Goal: Task Accomplishment & Management: Complete application form

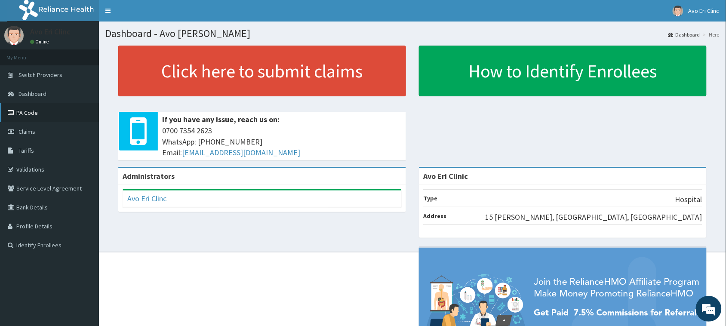
click at [27, 112] on link "PA Code" at bounding box center [49, 112] width 99 height 19
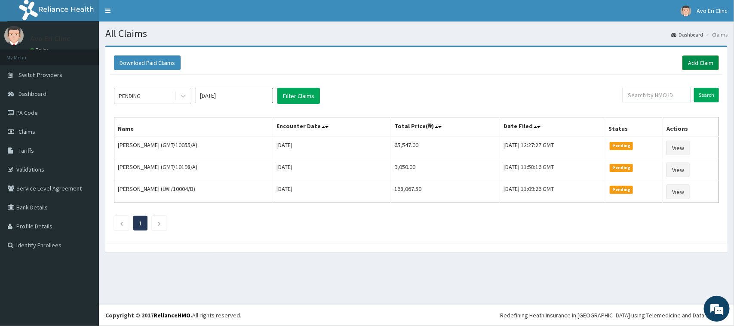
click at [708, 55] on link "Add Claim" at bounding box center [700, 62] width 37 height 15
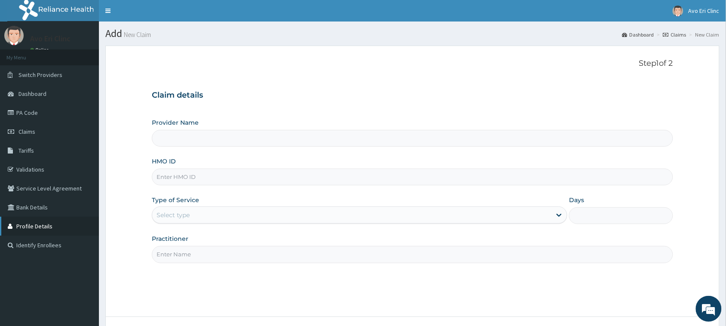
type input "Avo Eri Clinic"
paste input "GMT/10334/A"
type input "GMT/10334/A"
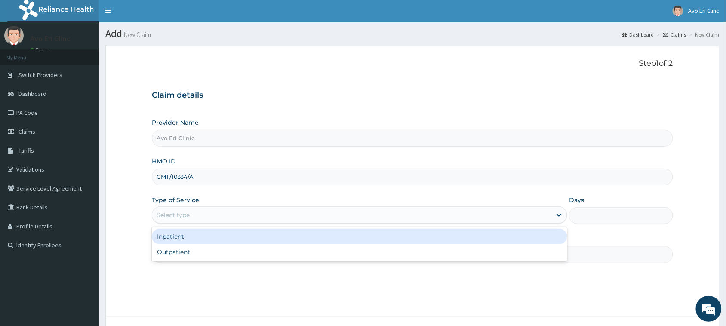
click at [184, 211] on div "Select type" at bounding box center [172, 215] width 33 height 9
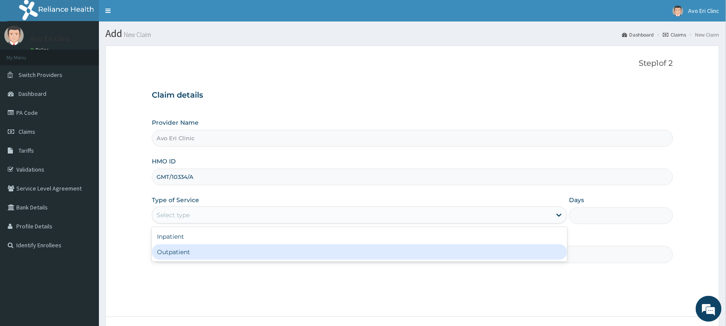
click at [184, 250] on div "Outpatient" at bounding box center [359, 251] width 415 height 15
type input "1"
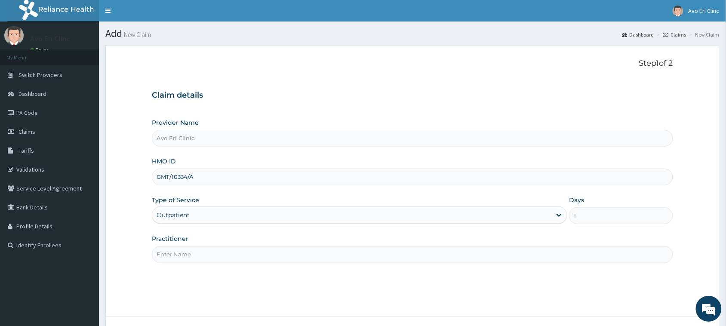
click at [184, 249] on input "Practitioner" at bounding box center [412, 254] width 521 height 17
type input "[PERSON_NAME]"
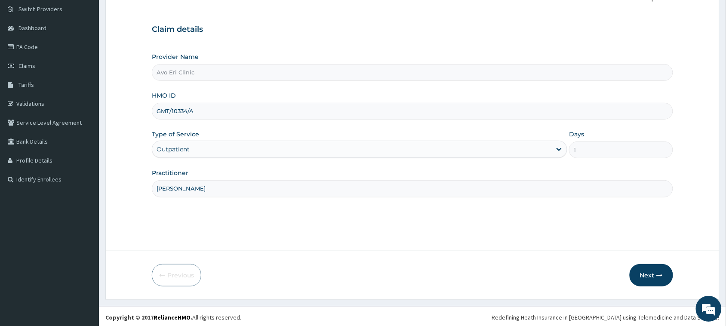
scroll to position [68, 0]
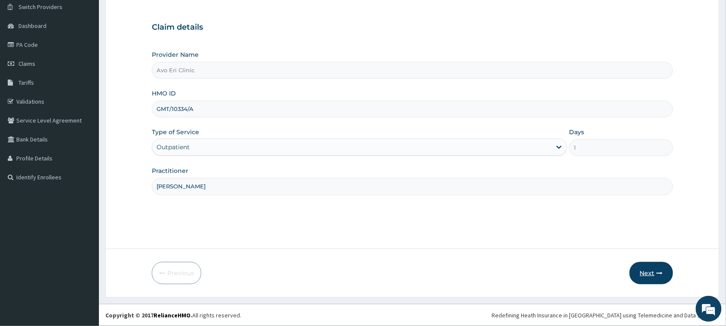
click at [635, 272] on button "Next" at bounding box center [650, 273] width 43 height 22
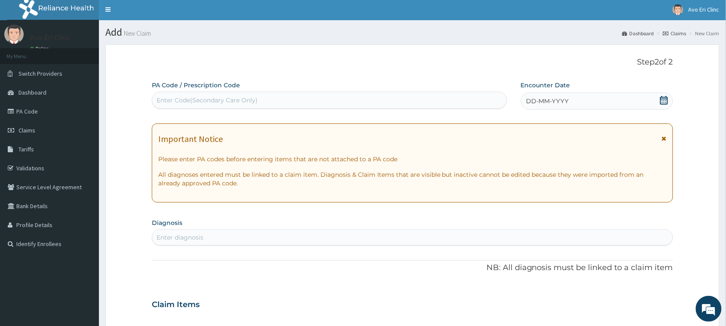
scroll to position [0, 0]
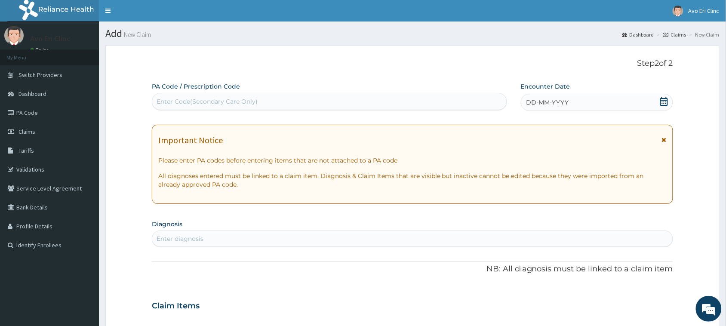
click at [208, 239] on div "Enter diagnosis" at bounding box center [412, 239] width 520 height 14
type input "malaria"
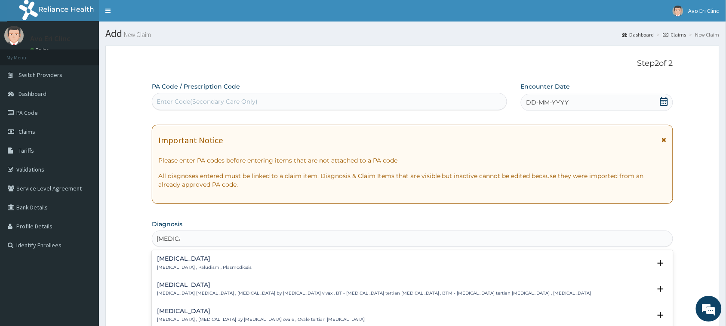
click at [188, 261] on h4 "Malaria" at bounding box center [204, 258] width 95 height 6
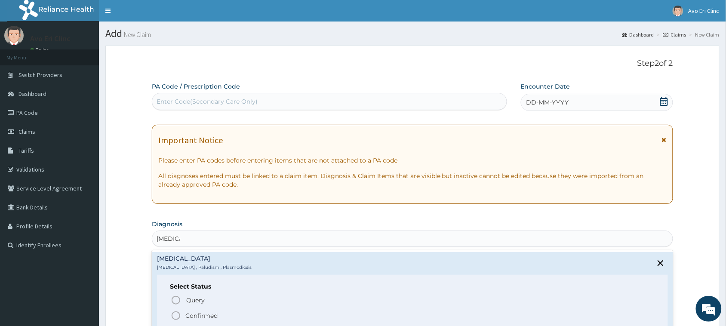
drag, startPoint x: 190, startPoint y: 314, endPoint x: 191, endPoint y: 306, distance: 8.2
click at [190, 315] on p "Confirmed" at bounding box center [201, 315] width 32 height 9
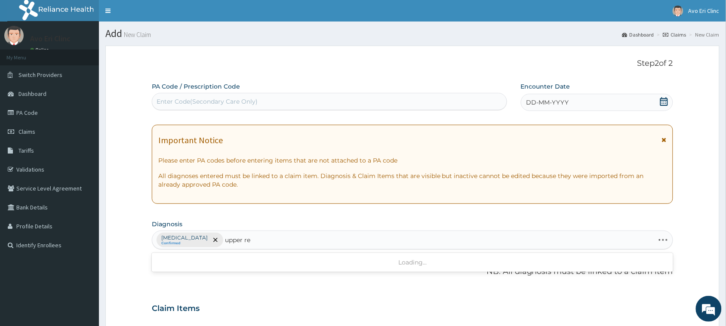
type input "upper res"
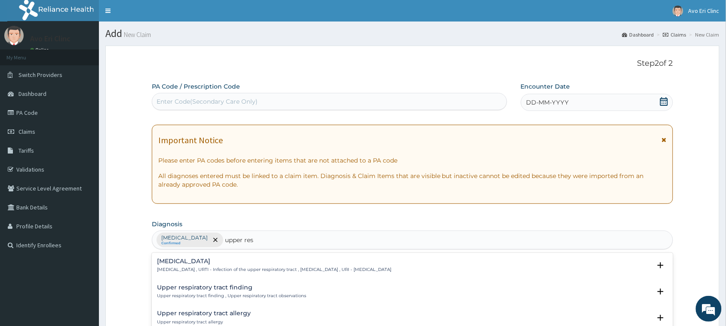
click at [259, 261] on h4 "[MEDICAL_DATA]" at bounding box center [274, 261] width 234 height 6
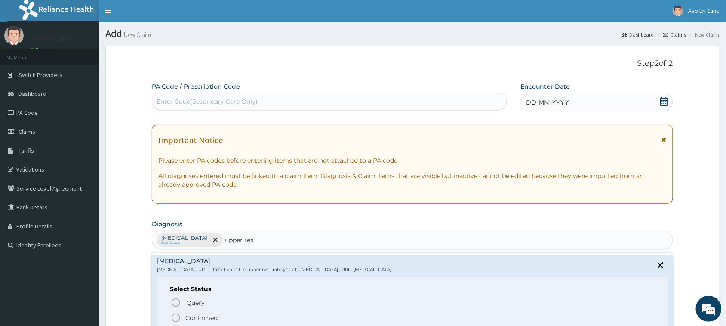
click at [205, 315] on p "Confirmed" at bounding box center [201, 317] width 32 height 9
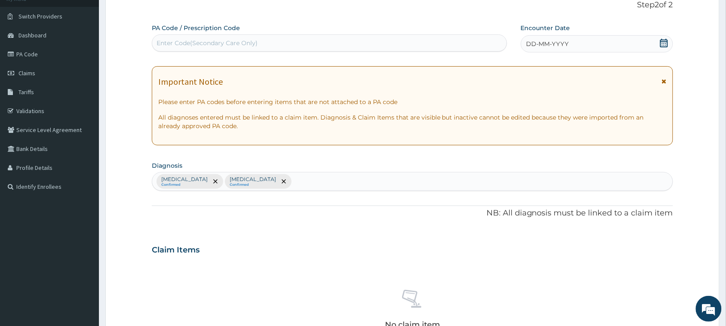
scroll to position [54, 0]
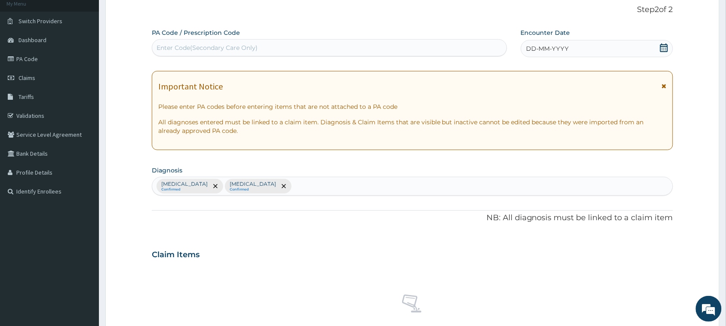
click at [611, 51] on div "DD-MM-YYYY" at bounding box center [597, 48] width 152 height 17
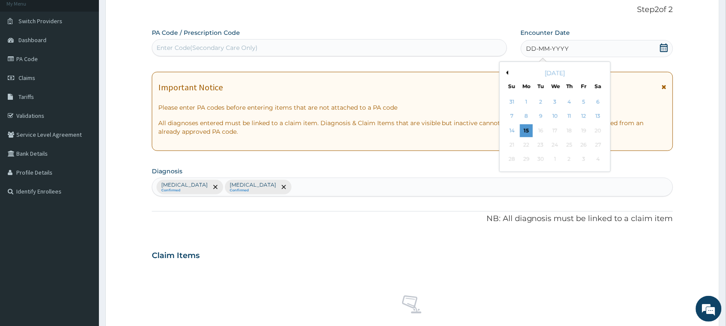
click at [540, 114] on div "9" at bounding box center [540, 116] width 13 height 13
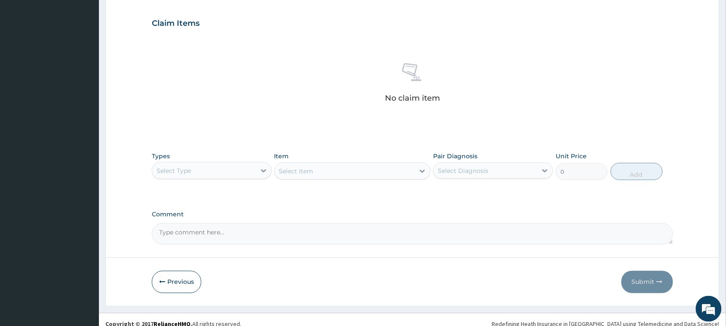
scroll to position [294, 0]
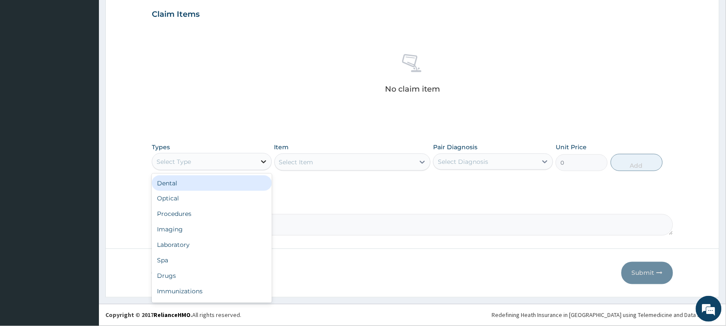
click at [261, 160] on icon at bounding box center [263, 161] width 9 height 9
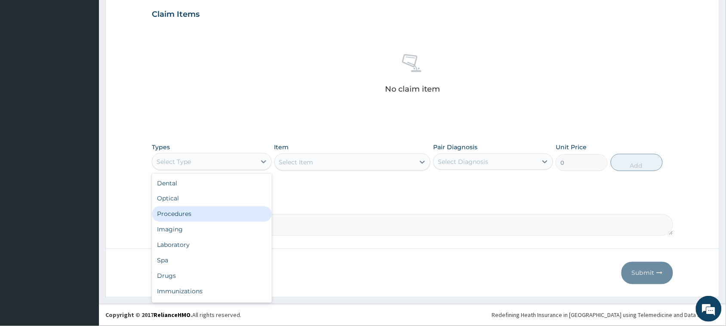
click at [235, 216] on div "Procedures" at bounding box center [212, 213] width 120 height 15
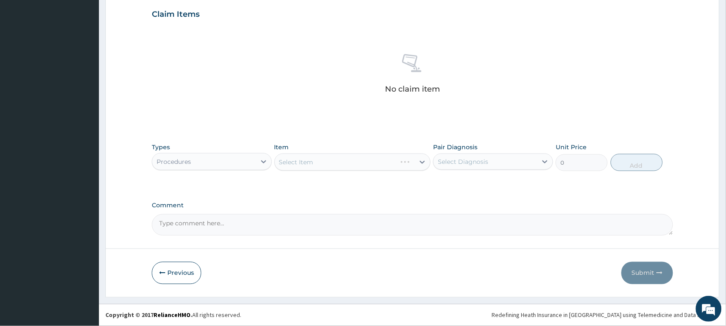
click at [493, 156] on div "Select Diagnosis" at bounding box center [485, 162] width 104 height 14
click at [509, 183] on div "Malaria" at bounding box center [493, 184] width 120 height 18
checkbox input "true"
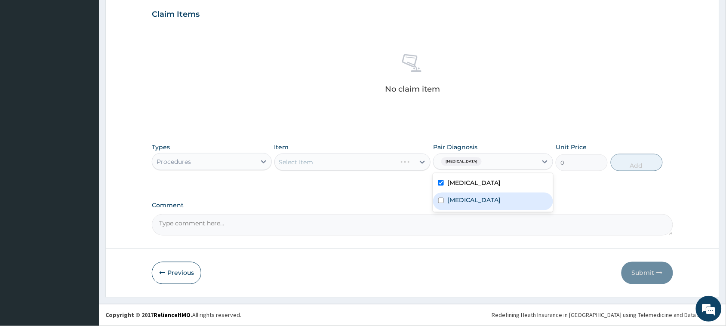
click at [497, 196] on label "[MEDICAL_DATA]" at bounding box center [473, 200] width 53 height 9
checkbox input "true"
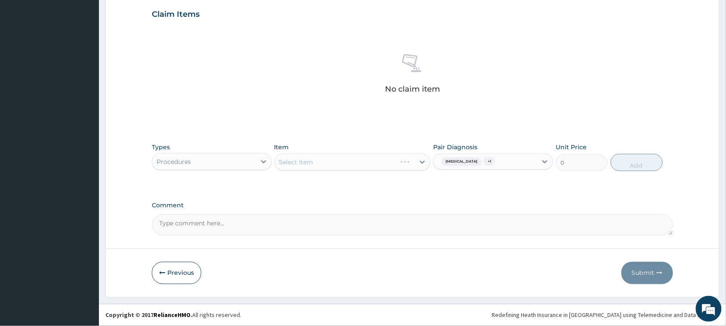
click at [683, 207] on form "Step 2 of 2 PA Code / Prescription Code Enter Code(Secondary Care Only) Encount…" at bounding box center [412, 25] width 614 height 546
click at [383, 155] on div "Select Item" at bounding box center [345, 162] width 140 height 14
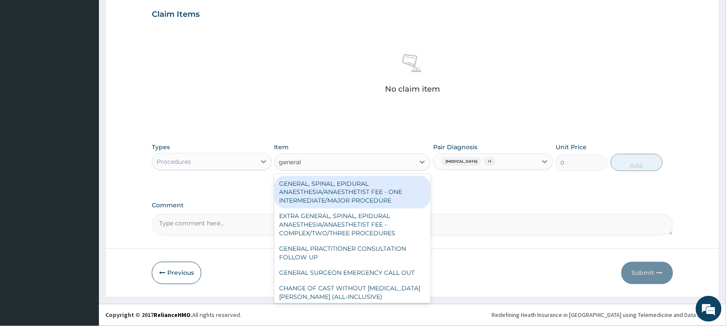
type input "general"
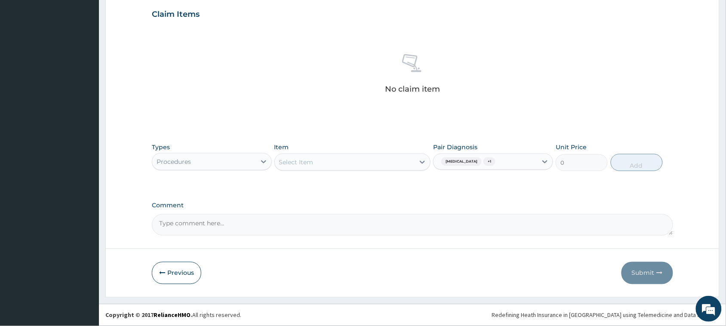
click at [384, 157] on div "Select Item" at bounding box center [345, 162] width 140 height 14
click at [385, 160] on div "Select Item" at bounding box center [345, 162] width 140 height 14
drag, startPoint x: 386, startPoint y: 160, endPoint x: 428, endPoint y: 160, distance: 42.6
click at [428, 160] on div "Select Item" at bounding box center [352, 161] width 156 height 17
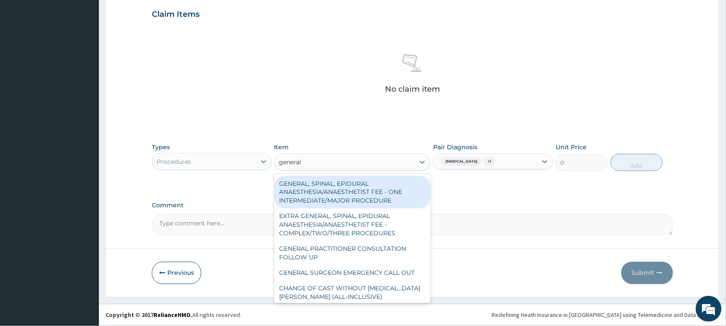
type input "general p"
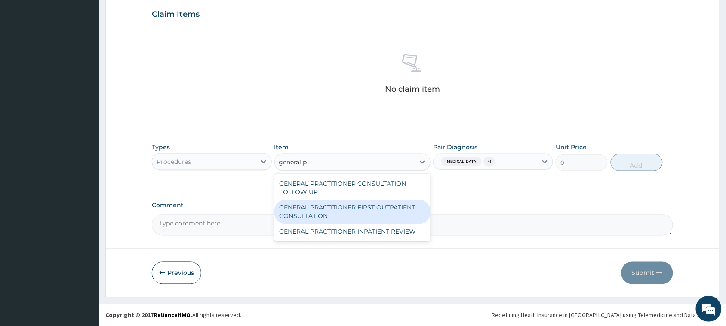
click at [359, 207] on div "GENERAL PRACTITIONER FIRST OUTPATIENT CONSULTATION" at bounding box center [352, 212] width 156 height 24
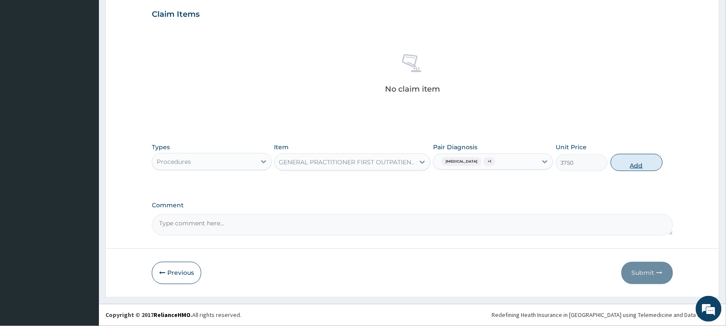
click at [640, 162] on button "Add" at bounding box center [636, 162] width 52 height 17
type input "0"
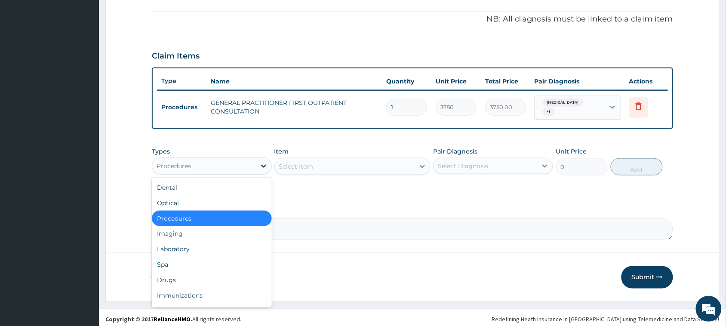
click at [259, 162] on icon at bounding box center [263, 166] width 9 height 9
click at [191, 245] on div "Laboratory" at bounding box center [212, 249] width 120 height 15
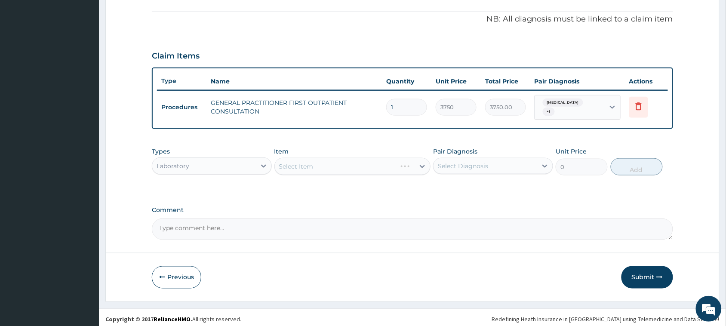
click at [465, 167] on div "Select Diagnosis" at bounding box center [485, 166] width 104 height 14
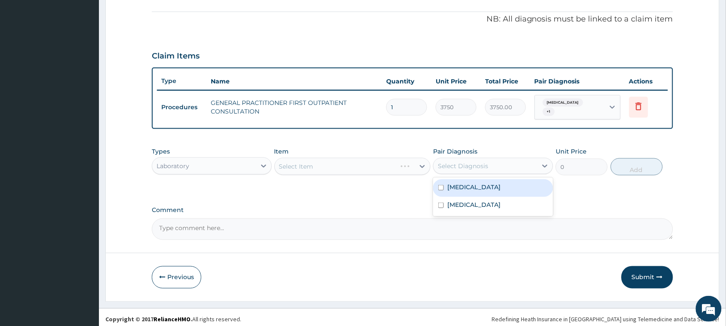
click at [499, 181] on div "Malaria" at bounding box center [493, 188] width 120 height 18
checkbox input "true"
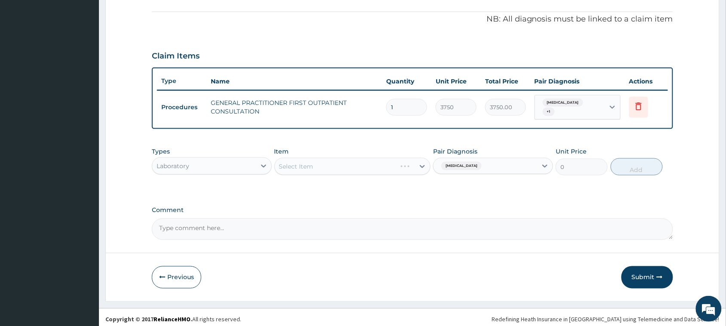
click at [353, 159] on div "Select Item" at bounding box center [352, 166] width 156 height 17
click at [356, 166] on div "Select Item" at bounding box center [345, 166] width 140 height 14
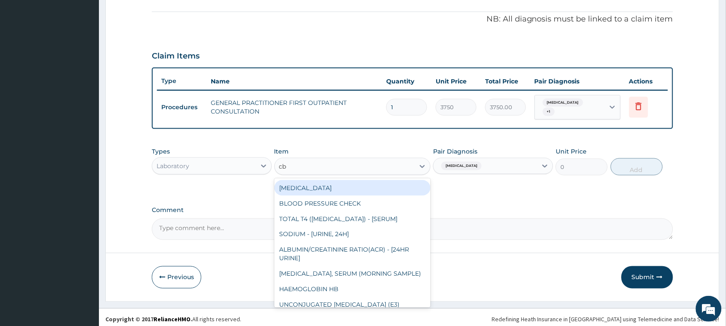
type input "cbc"
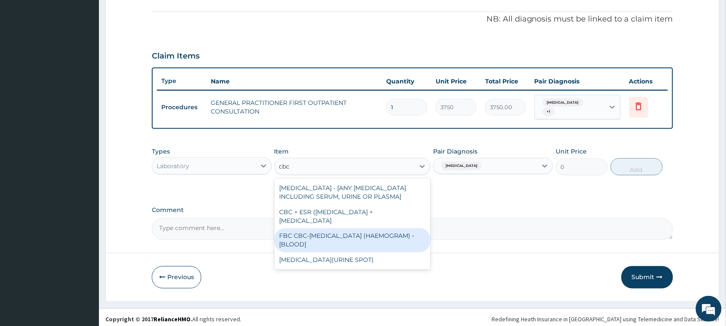
click at [372, 239] on div "FBC CBC-COMPLETE BLOOD COUNT (HAEMOGRAM) - [BLOOD]" at bounding box center [352, 240] width 156 height 24
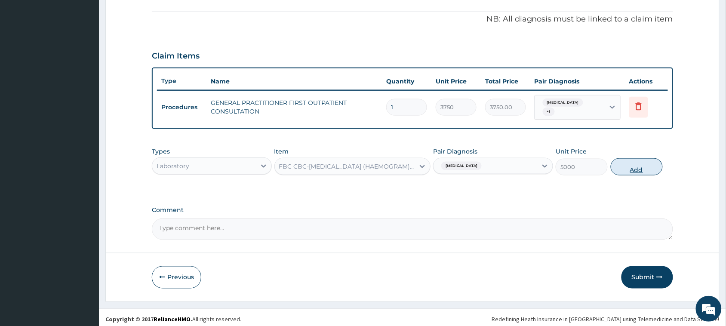
click at [641, 163] on button "Add" at bounding box center [636, 166] width 52 height 17
type input "0"
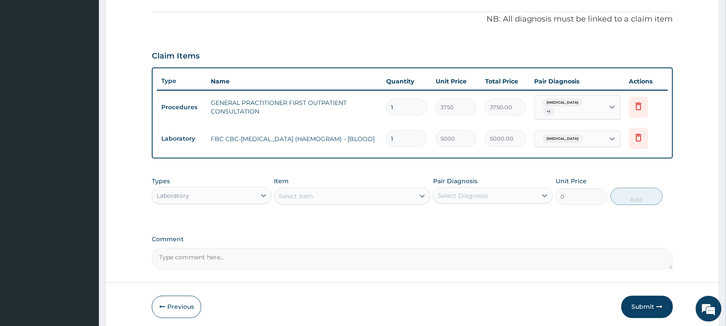
click at [352, 190] on div "Select Item" at bounding box center [345, 196] width 140 height 14
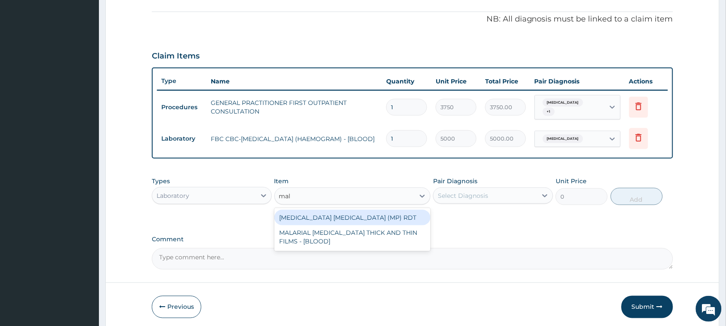
type input "mala"
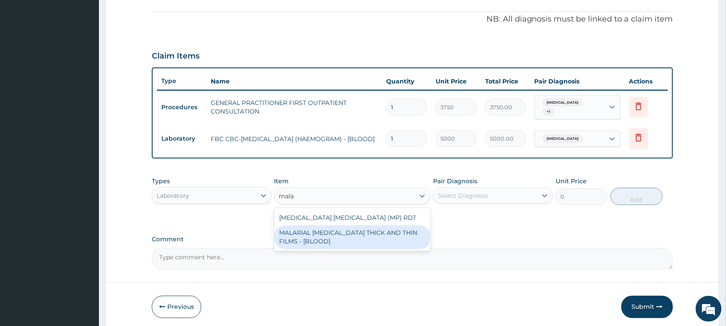
click at [355, 229] on div "MALARIAL PARASITE THICK AND THIN FILMS - [BLOOD]" at bounding box center [352, 237] width 156 height 24
type input "2187.5"
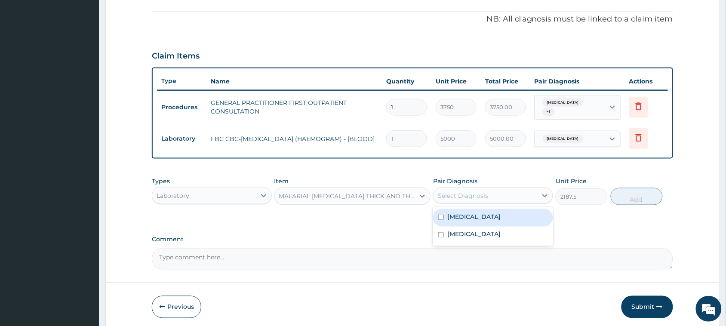
click at [462, 191] on div "Select Diagnosis" at bounding box center [463, 195] width 50 height 9
click at [461, 216] on label "Malaria" at bounding box center [473, 216] width 53 height 9
checkbox input "true"
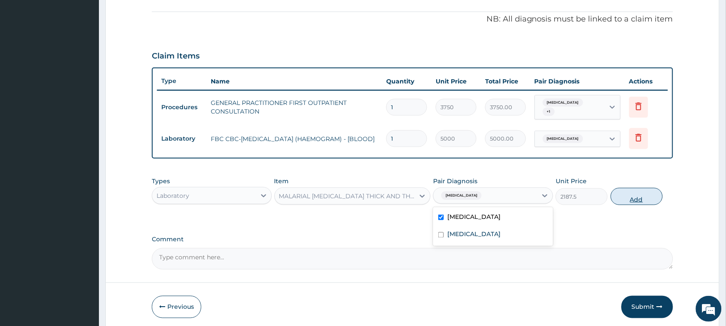
click at [653, 191] on button "Add" at bounding box center [636, 196] width 52 height 17
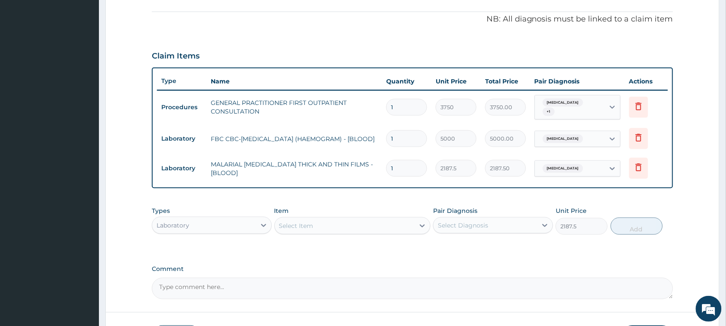
type input "0"
click at [210, 208] on div "Types Laboratory" at bounding box center [212, 220] width 120 height 28
click at [204, 218] on div "Laboratory" at bounding box center [204, 225] width 104 height 14
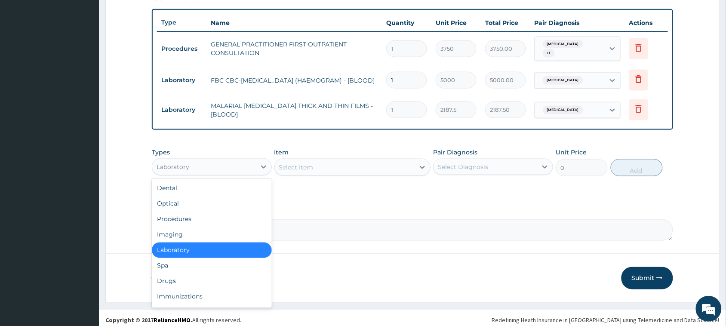
scroll to position [312, 0]
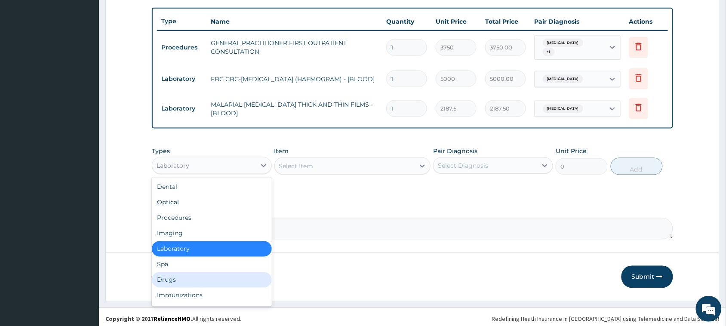
click at [166, 277] on div "Drugs" at bounding box center [212, 279] width 120 height 15
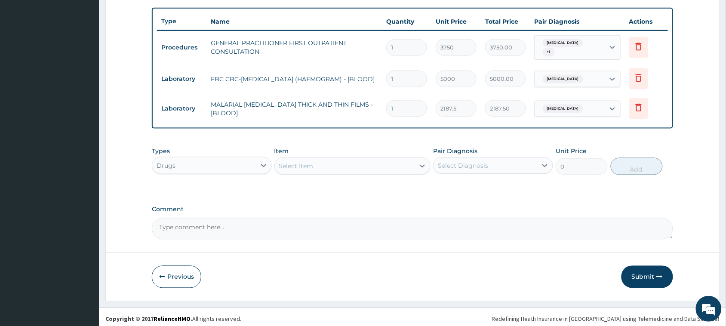
click at [291, 162] on div "Select Item" at bounding box center [296, 166] width 34 height 9
type input "artemeter"
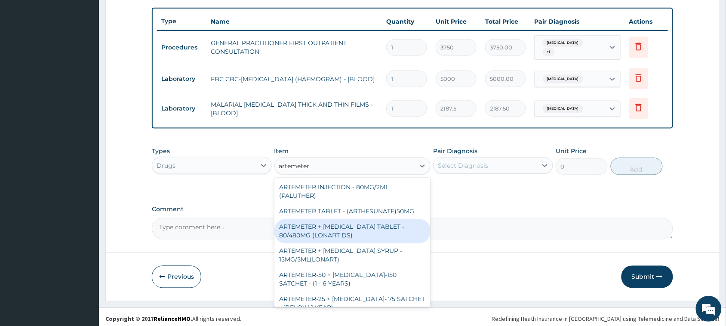
click at [341, 225] on div "ARTEMETER + LUMEFANTRINE TABLET - 80/480MG (LONART DS)" at bounding box center [352, 231] width 156 height 24
type input "588"
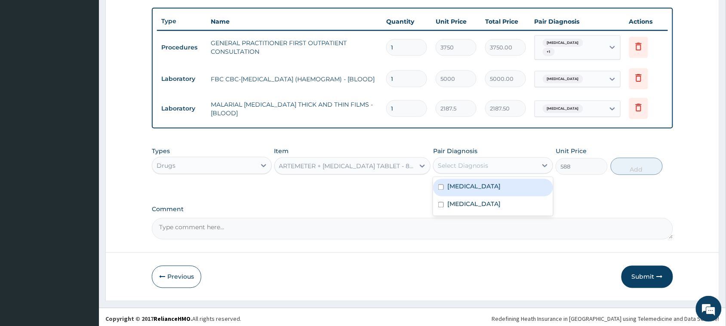
click at [525, 160] on div "Select Diagnosis" at bounding box center [485, 166] width 104 height 14
click at [484, 179] on div "Malaria" at bounding box center [493, 188] width 120 height 18
checkbox input "true"
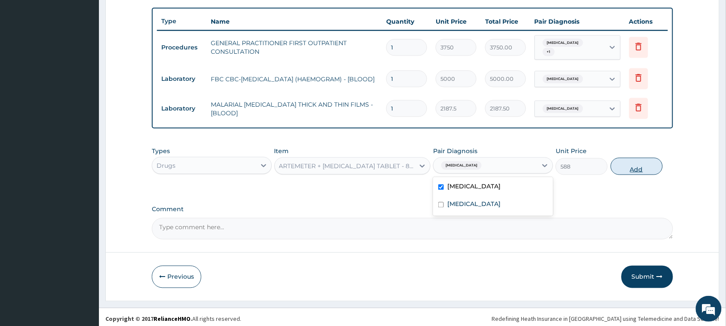
click at [635, 158] on button "Add" at bounding box center [636, 166] width 52 height 17
type input "0"
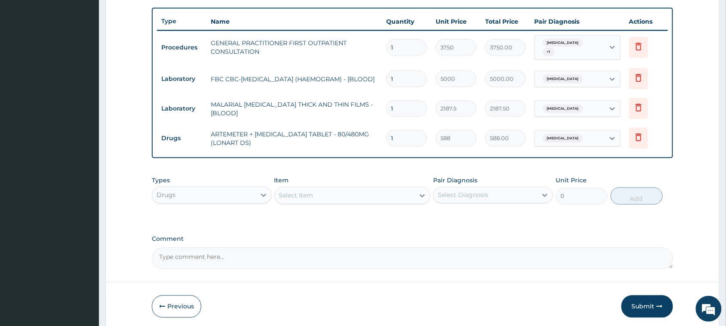
type input "2"
type input "1176.00"
type input "3"
type input "1764.00"
type input "4"
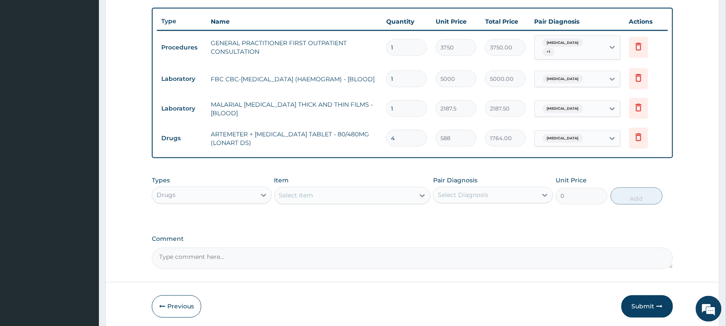
type input "2352.00"
type input "5"
type input "2940.00"
type input "6"
type input "3528.00"
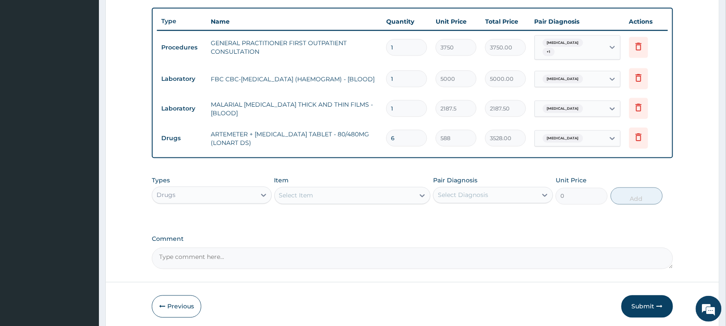
type input "7"
type input "4116.00"
type input "6"
type input "3528.00"
click at [302, 191] on div "Select Item" at bounding box center [296, 195] width 34 height 9
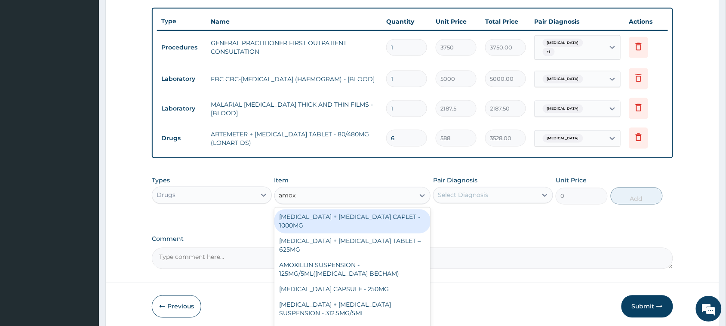
type input "amoxi"
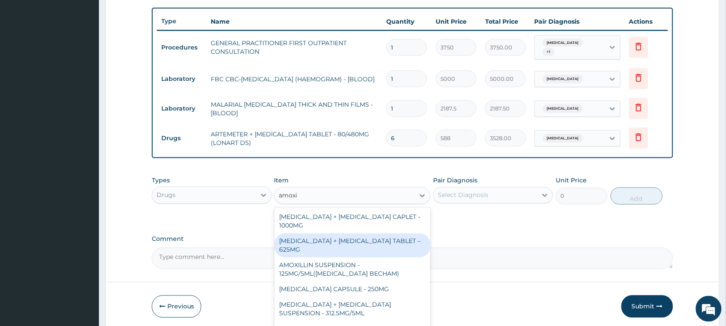
click at [329, 233] on div "AMOXICILLIN + CLAVULANIC ACID TABLET – 625MG" at bounding box center [352, 245] width 156 height 24
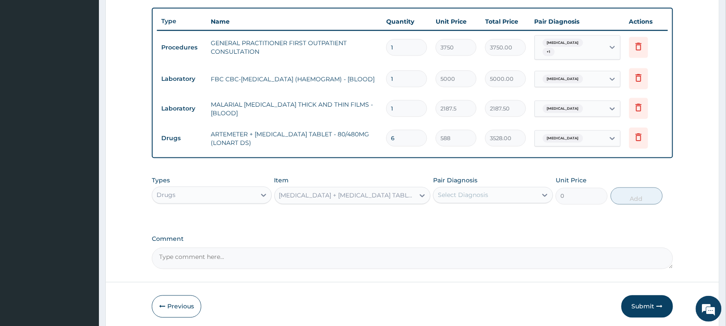
type input "420"
click at [447, 191] on div "Select Diagnosis" at bounding box center [463, 195] width 50 height 9
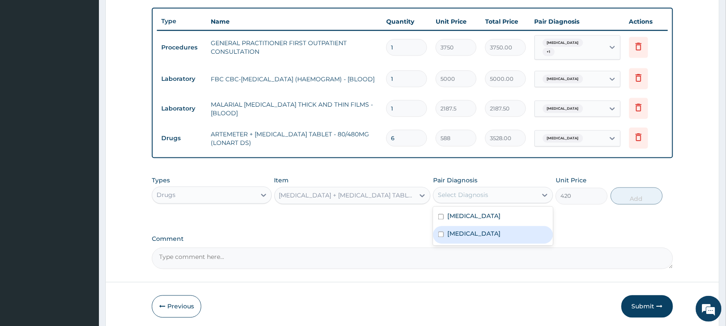
click at [451, 233] on label "[MEDICAL_DATA]" at bounding box center [473, 234] width 53 height 9
checkbox input "true"
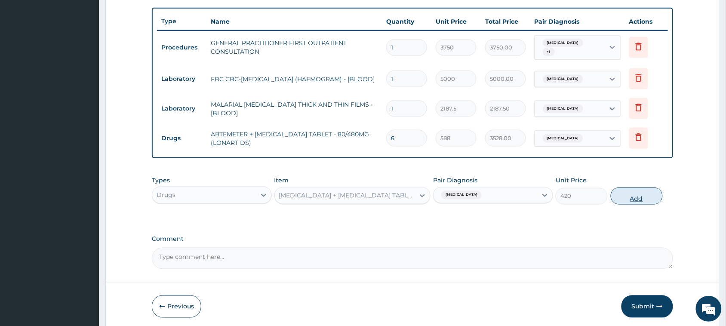
click at [626, 192] on button "Add" at bounding box center [636, 195] width 52 height 17
type input "0"
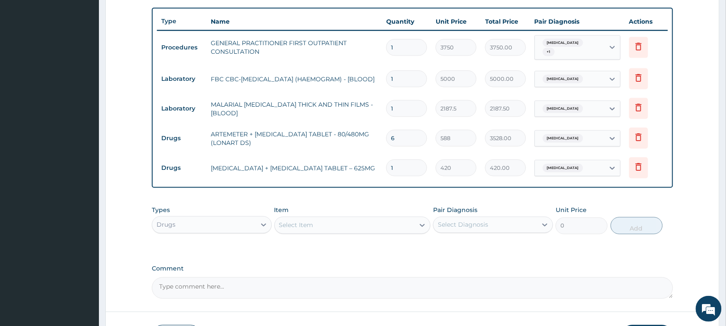
type input "14"
type input "5880.00"
type input "14"
click at [400, 218] on div "Select Item" at bounding box center [345, 225] width 140 height 14
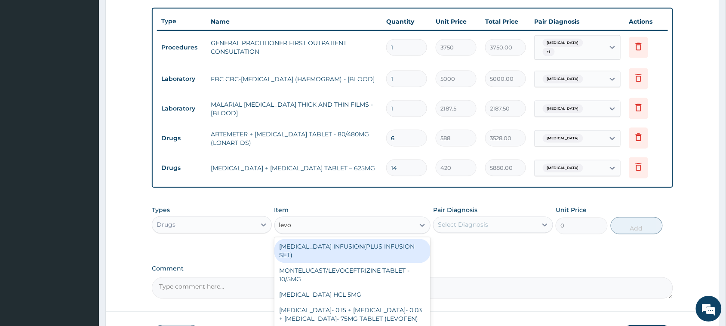
type input "levoc"
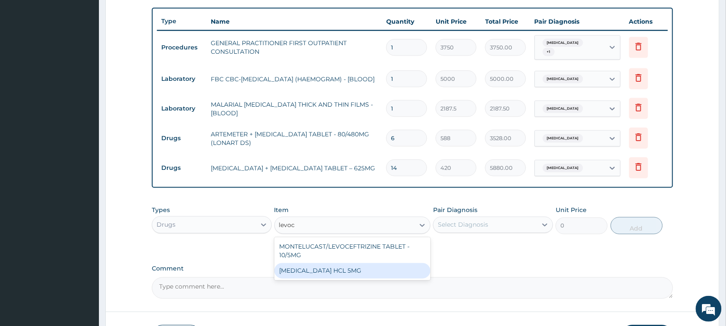
click at [369, 267] on div "LEVOCETIRIZINE HCL 5MG" at bounding box center [352, 270] width 156 height 15
type input "81.19999999999999"
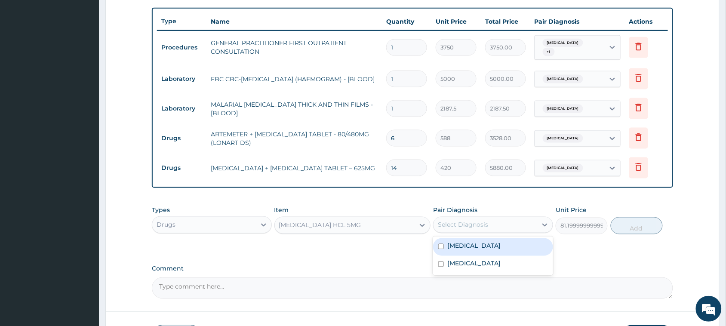
click at [475, 223] on div "Select Diagnosis" at bounding box center [463, 225] width 50 height 9
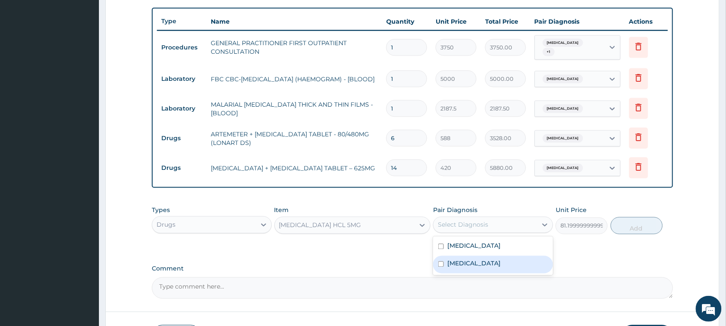
drag, startPoint x: 480, startPoint y: 258, endPoint x: 486, endPoint y: 253, distance: 8.2
click at [480, 259] on label "[MEDICAL_DATA]" at bounding box center [473, 263] width 53 height 9
checkbox input "true"
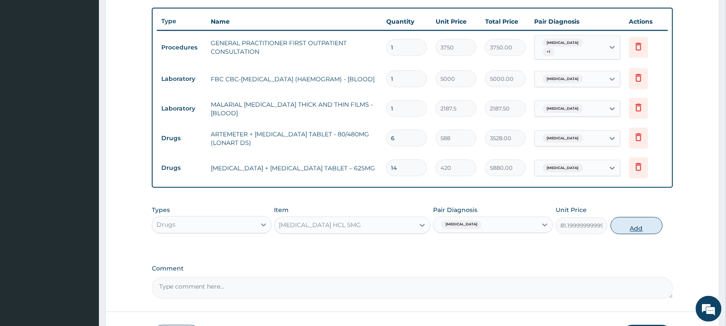
click at [619, 225] on button "Add" at bounding box center [636, 225] width 52 height 17
type input "0"
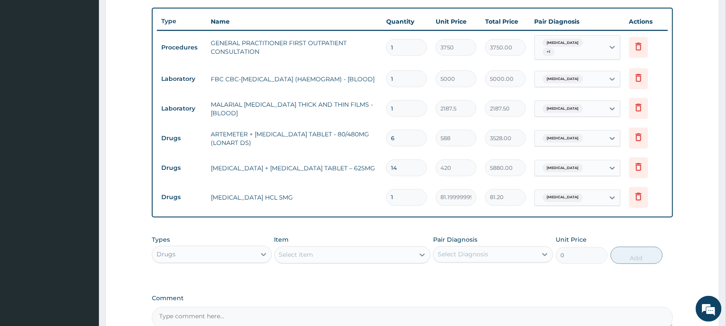
type input "10"
type input "812.00"
type input "10"
click at [373, 254] on div "Select Item" at bounding box center [345, 255] width 140 height 14
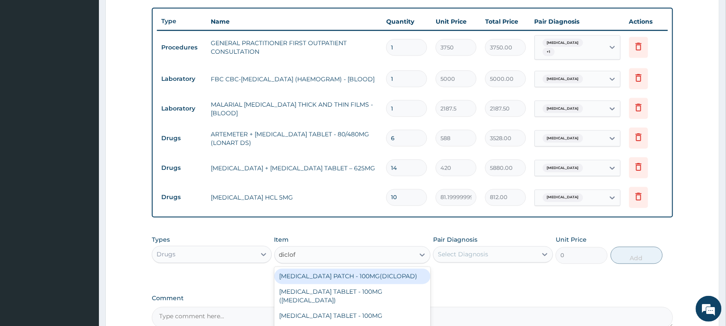
type input "diclofe"
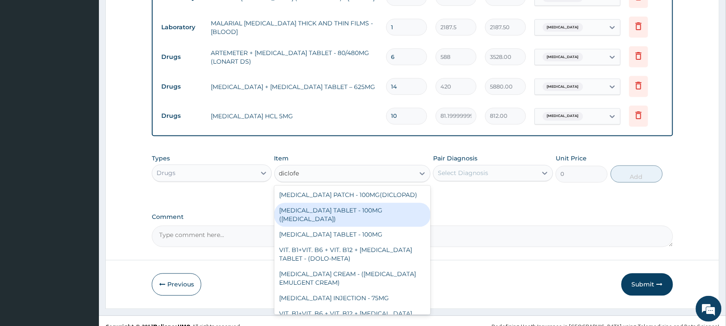
scroll to position [401, 0]
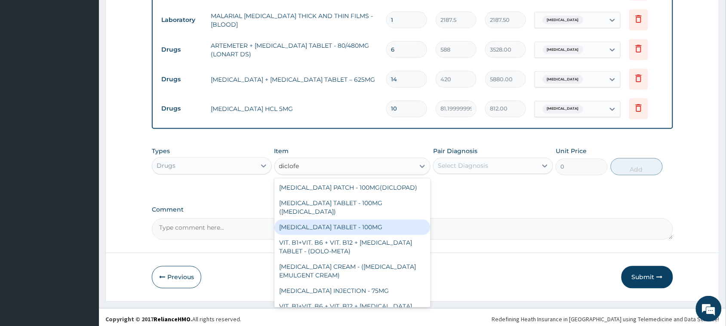
click at [329, 223] on div "DICLOFENAC TABLET - 100MG" at bounding box center [352, 227] width 156 height 15
type input "112"
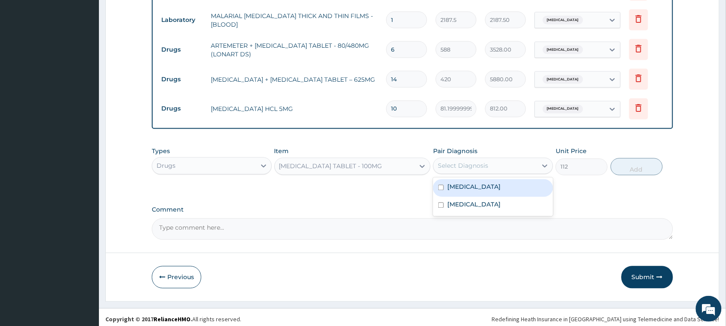
click at [472, 162] on div "Select Diagnosis" at bounding box center [463, 166] width 50 height 9
click at [476, 185] on div "Malaria" at bounding box center [493, 188] width 120 height 18
checkbox input "true"
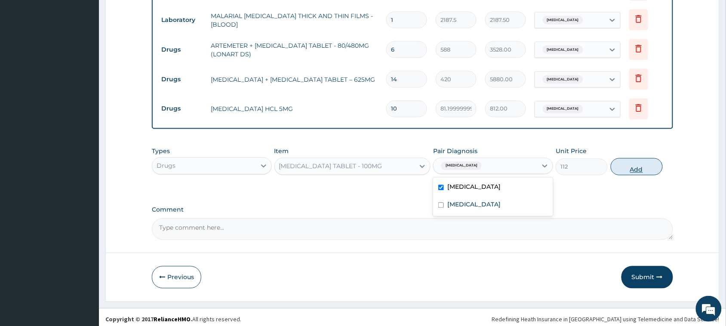
click at [628, 158] on button "Add" at bounding box center [636, 166] width 52 height 17
type input "0"
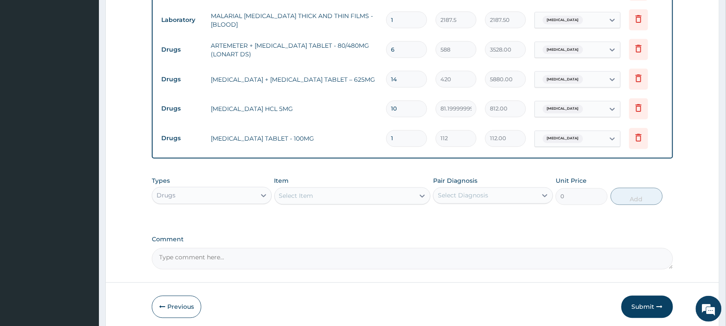
type input "10"
type input "1120.00"
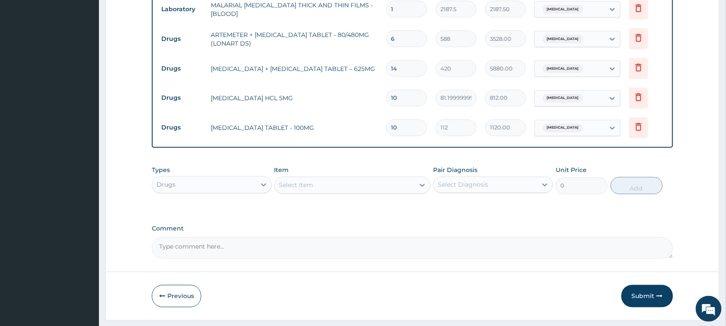
scroll to position [430, 0]
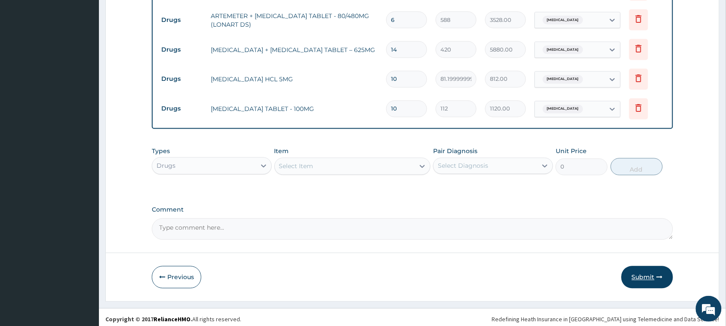
type input "10"
click at [625, 272] on button "Submit" at bounding box center [647, 277] width 52 height 22
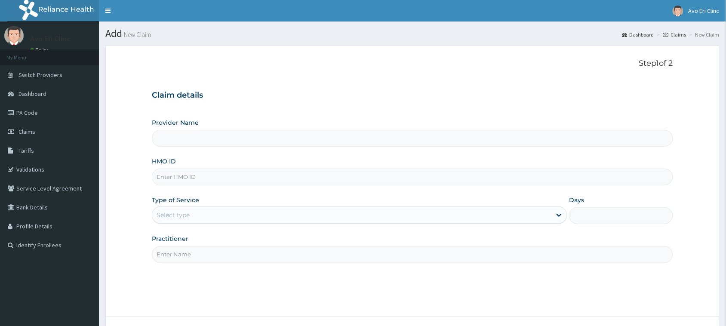
paste input "BFX/10023/A"
type input "BFX/10023/A"
type input "Avo Eri Clinic"
type input "BFX/10023/A"
click at [282, 212] on div "Select type" at bounding box center [351, 215] width 399 height 14
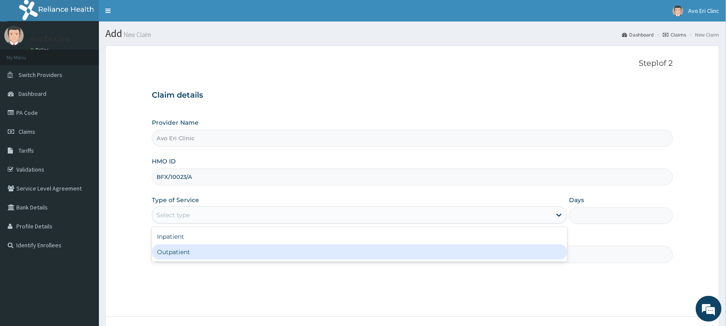
click at [277, 254] on div "Outpatient" at bounding box center [359, 251] width 415 height 15
type input "1"
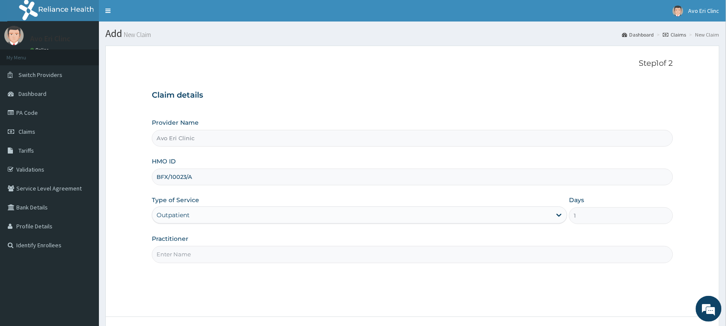
click at [277, 255] on input "Practitioner" at bounding box center [412, 254] width 521 height 17
type input "[PERSON_NAME]"
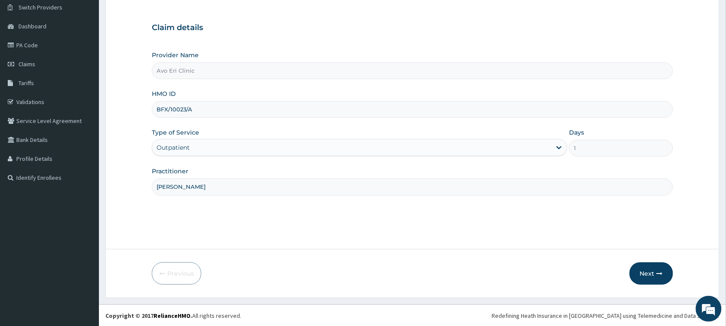
scroll to position [68, 0]
click at [648, 281] on button "Next" at bounding box center [650, 273] width 43 height 22
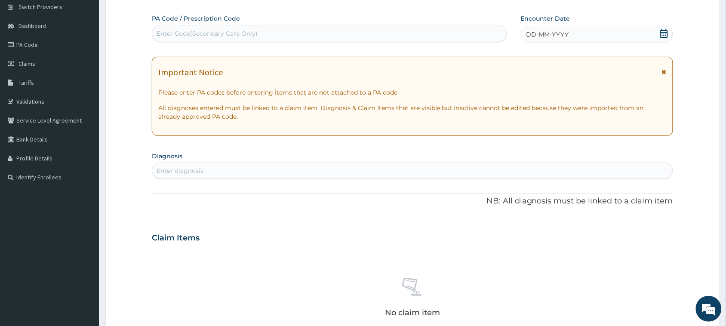
click at [248, 24] on div "PA Code / Prescription Code Enter Code(Secondary Care Only)" at bounding box center [329, 28] width 355 height 28
click at [252, 36] on div "Enter Code(Secondary Care Only)" at bounding box center [206, 33] width 101 height 9
paste input "PA/8684C5"
type input "PA/8684C5"
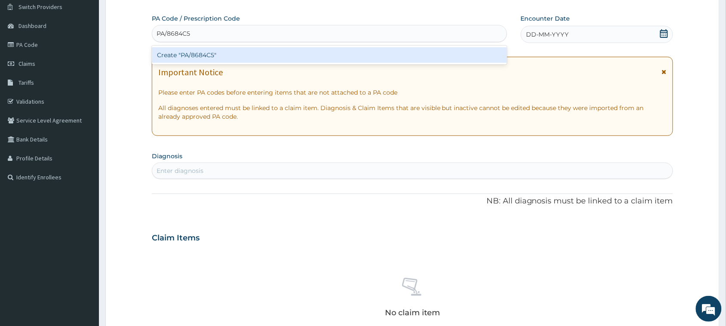
click at [250, 53] on div "Create "PA/8684C5"" at bounding box center [329, 54] width 355 height 15
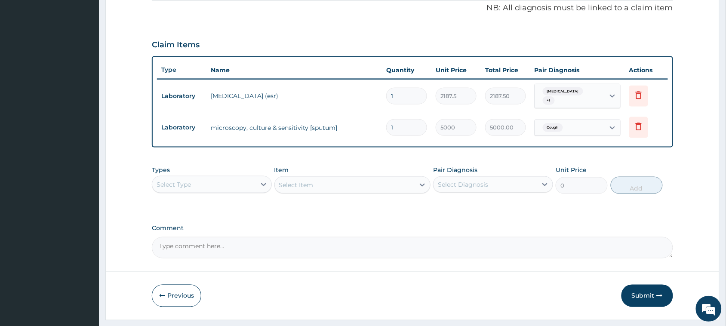
scroll to position [282, 0]
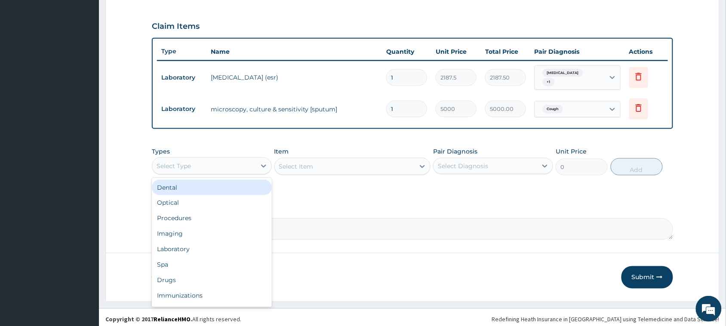
click at [208, 164] on div "Select Type" at bounding box center [204, 166] width 104 height 14
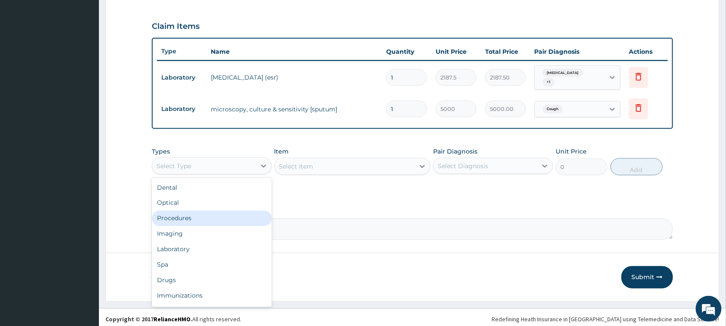
click at [205, 216] on div "Procedures" at bounding box center [212, 218] width 120 height 15
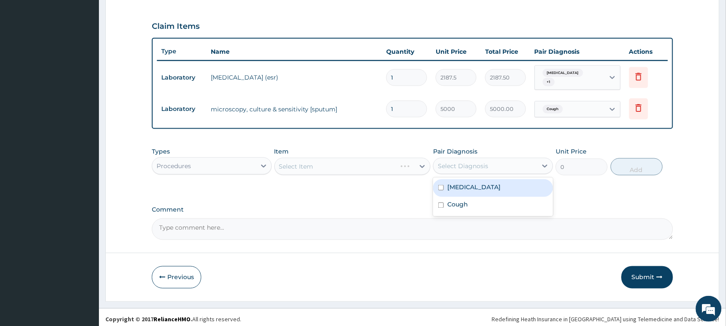
click at [484, 159] on div "Select Diagnosis" at bounding box center [485, 166] width 104 height 14
click at [484, 181] on div "[MEDICAL_DATA]" at bounding box center [493, 188] width 120 height 18
checkbox input "true"
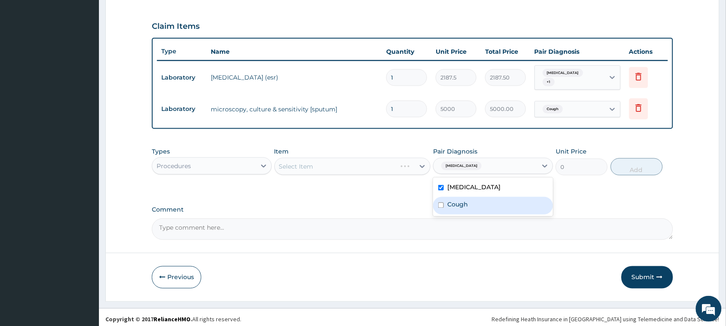
click at [482, 200] on div "Cough" at bounding box center [493, 206] width 120 height 18
checkbox input "true"
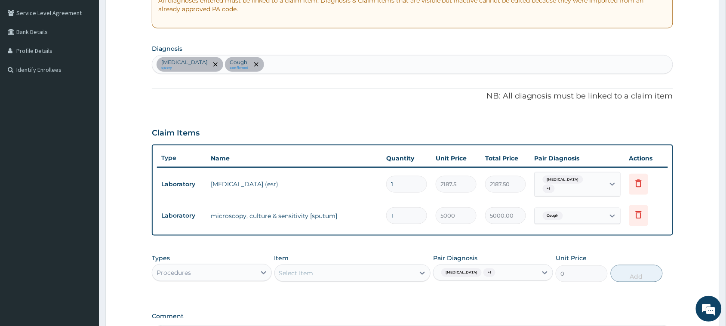
scroll to position [175, 0]
click at [284, 71] on div "[MEDICAL_DATA] query Cough confirmed" at bounding box center [412, 65] width 520 height 18
type input "upper res"
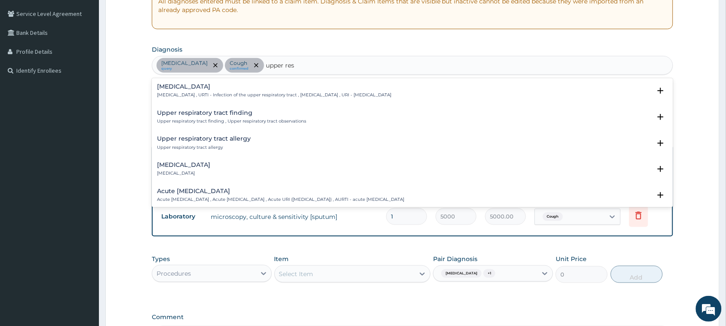
click at [289, 95] on p "[MEDICAL_DATA] , URTI - Infection of the upper respiratory tract , [MEDICAL_DAT…" at bounding box center [274, 95] width 234 height 6
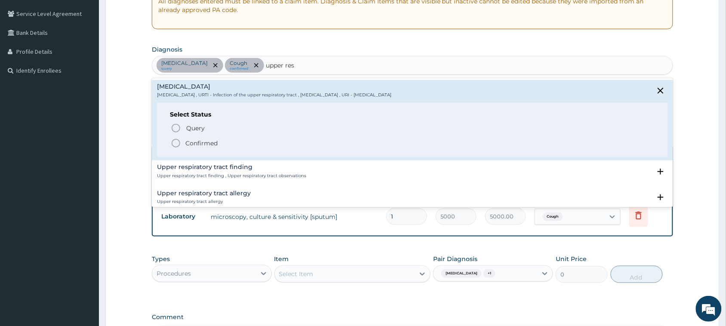
click at [200, 147] on p "Confirmed" at bounding box center [201, 143] width 32 height 9
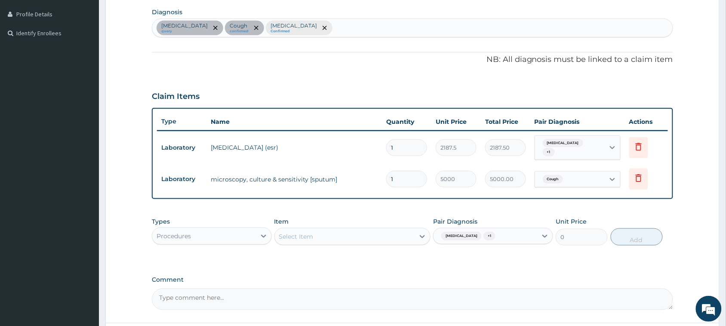
scroll to position [228, 0]
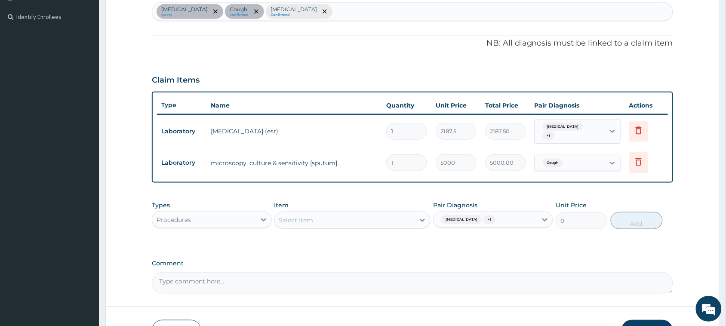
click at [319, 215] on div "Select Item" at bounding box center [345, 220] width 140 height 14
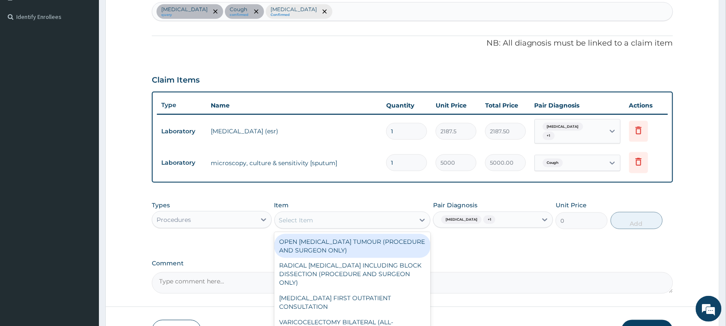
click at [501, 214] on div "[MEDICAL_DATA] + 1" at bounding box center [485, 219] width 104 height 15
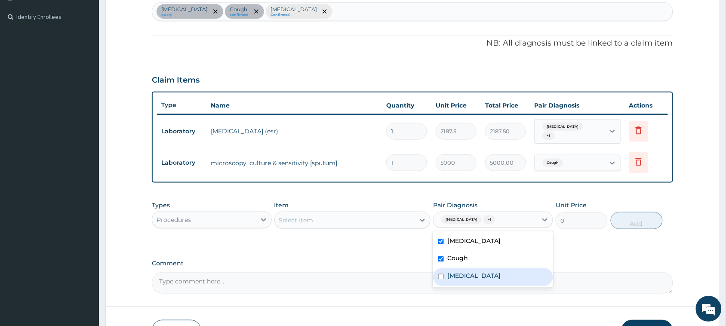
drag, startPoint x: 514, startPoint y: 267, endPoint x: 394, endPoint y: 241, distance: 122.7
click at [508, 268] on div "[MEDICAL_DATA]" at bounding box center [493, 277] width 120 height 18
checkbox input "true"
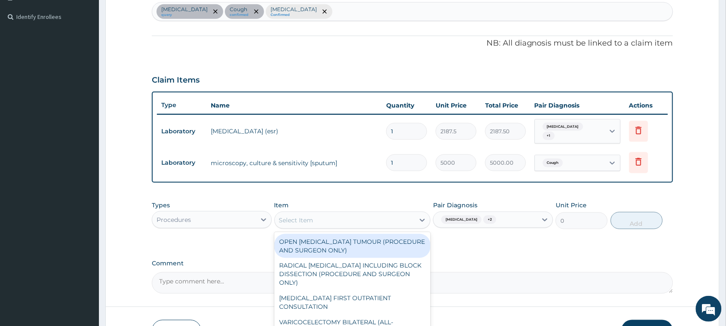
click at [348, 213] on div "Select Item" at bounding box center [345, 220] width 140 height 14
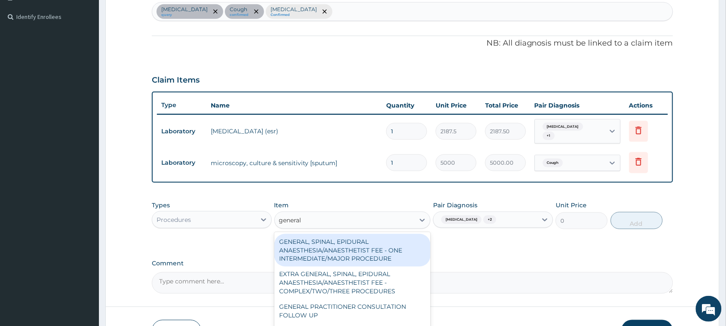
type input "general p"
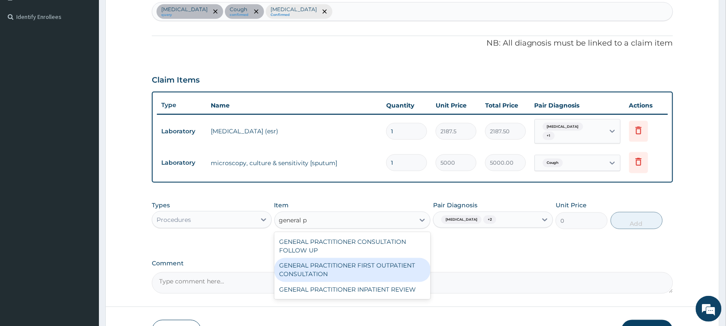
click at [355, 259] on div "GENERAL PRACTITIONER FIRST OUTPATIENT CONSULTATION" at bounding box center [352, 270] width 156 height 24
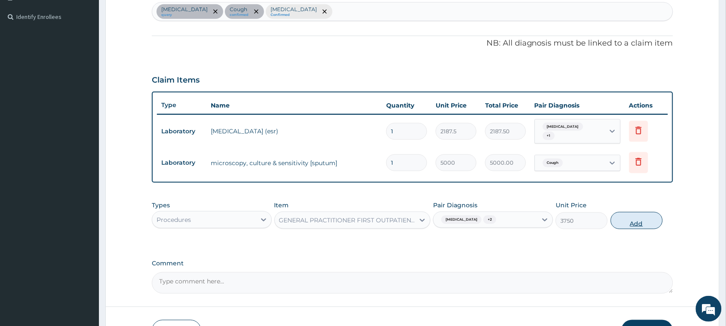
click at [643, 224] on button "Add" at bounding box center [636, 220] width 52 height 17
type input "0"
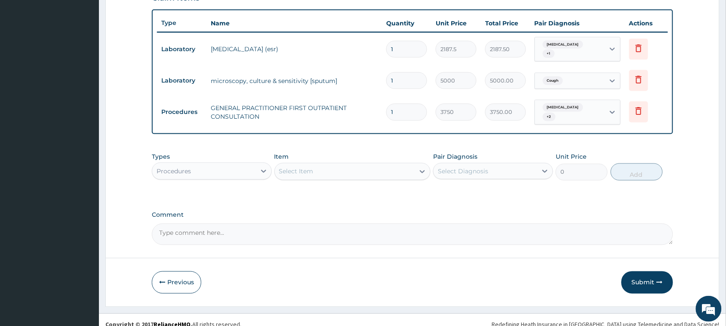
scroll to position [312, 0]
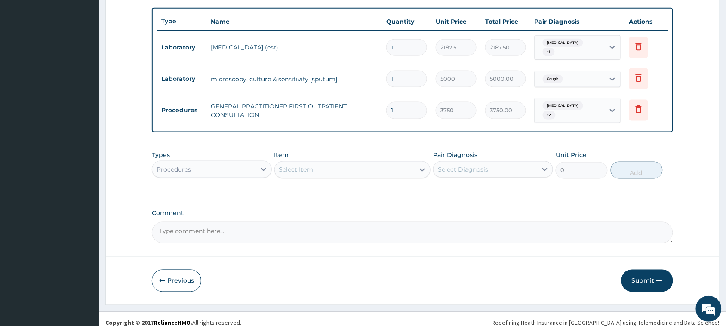
click at [203, 162] on div "Procedures" at bounding box center [204, 169] width 104 height 14
click at [222, 167] on div "Procedures" at bounding box center [204, 169] width 104 height 14
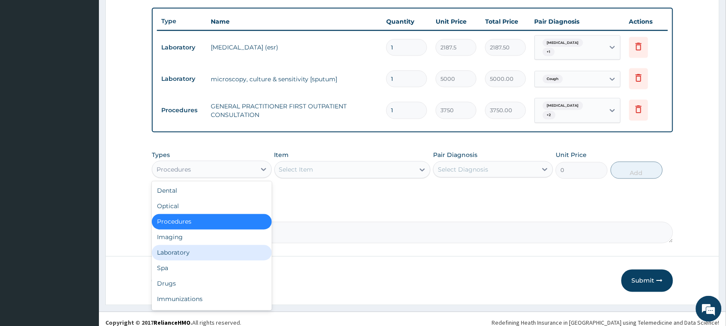
click at [246, 245] on div "Laboratory" at bounding box center [212, 252] width 120 height 15
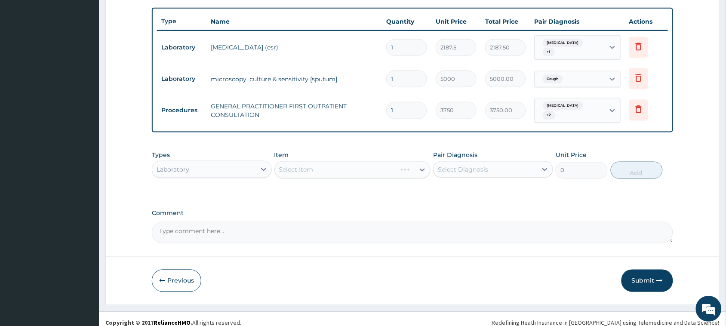
click at [474, 150] on label "Pair Diagnosis" at bounding box center [455, 154] width 44 height 9
click at [472, 165] on div "Select Diagnosis" at bounding box center [463, 169] width 50 height 9
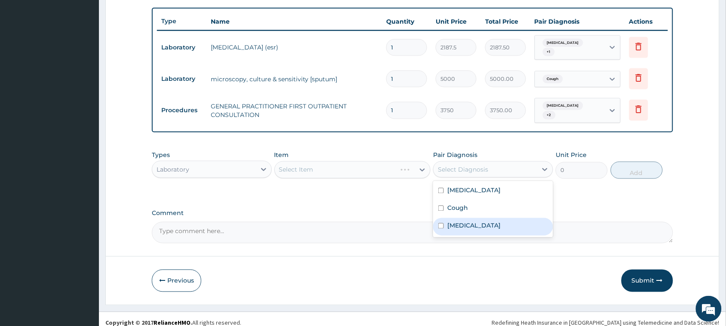
click at [474, 221] on label "[MEDICAL_DATA]" at bounding box center [473, 225] width 53 height 9
checkbox input "true"
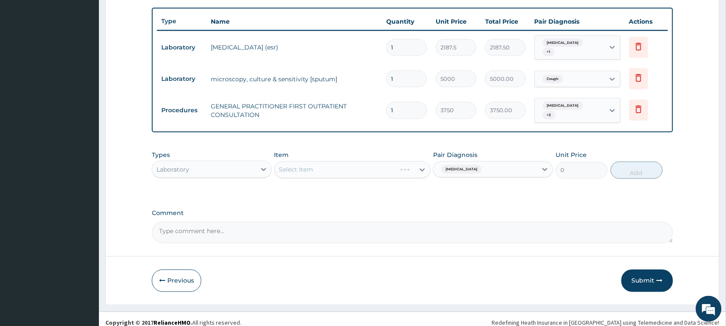
click at [351, 161] on div "Select Item" at bounding box center [352, 169] width 156 height 17
click at [346, 162] on div "Select Item" at bounding box center [352, 169] width 156 height 17
